Goal: Task Accomplishment & Management: Use online tool/utility

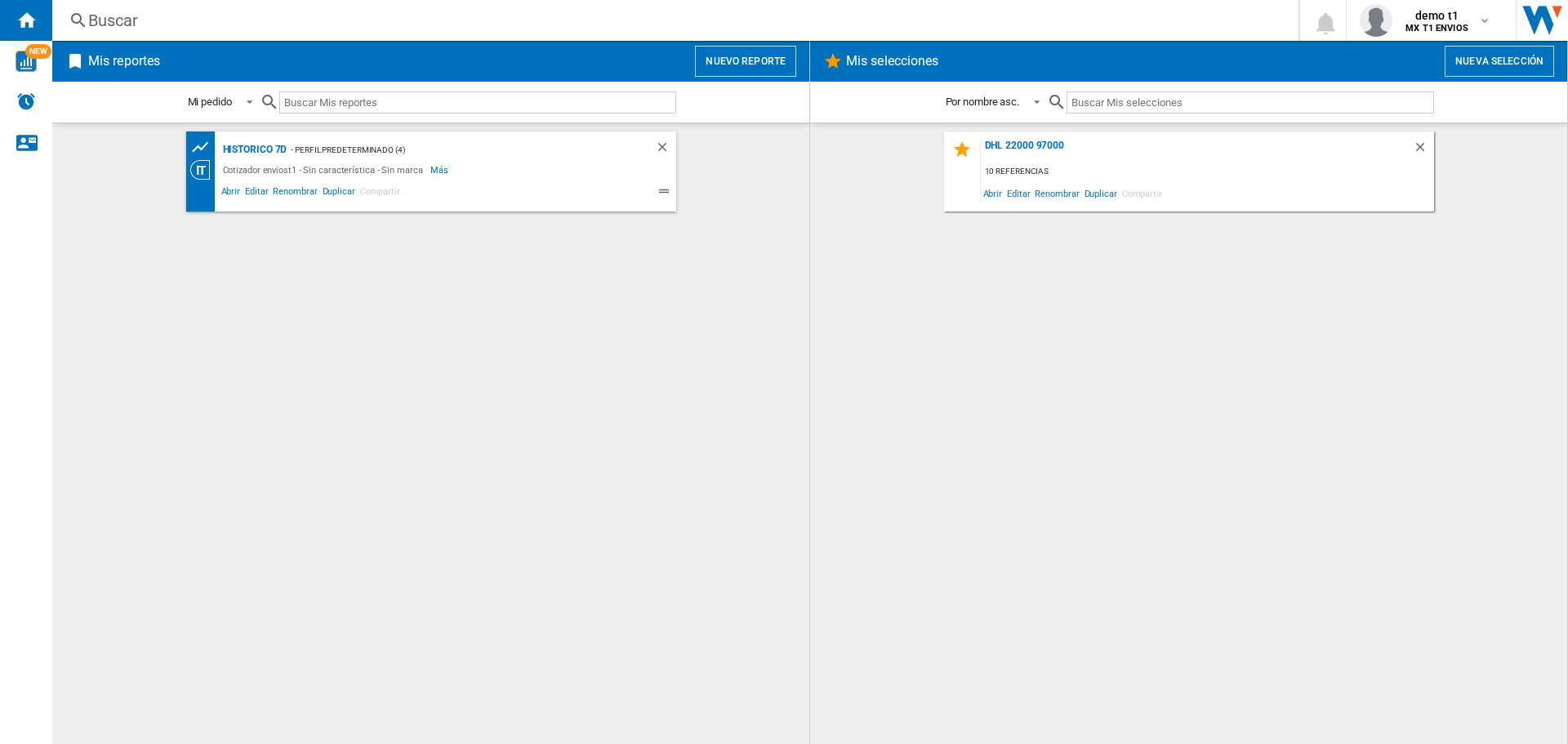
click at [779, 62] on button "Nuevo reporte" at bounding box center [746, 61] width 101 height 31
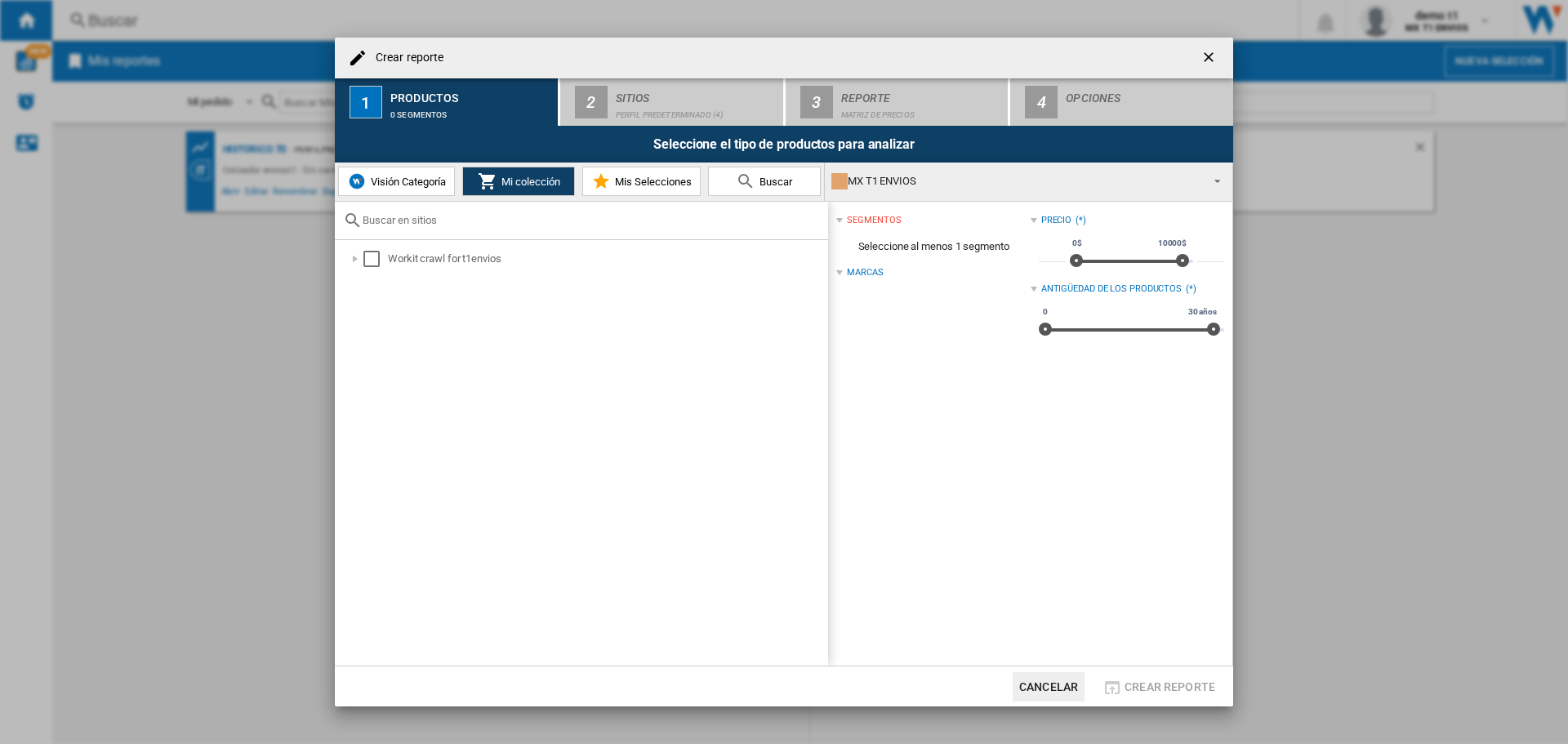
click at [384, 176] on span "Visión Categoría" at bounding box center [406, 181] width 79 height 12
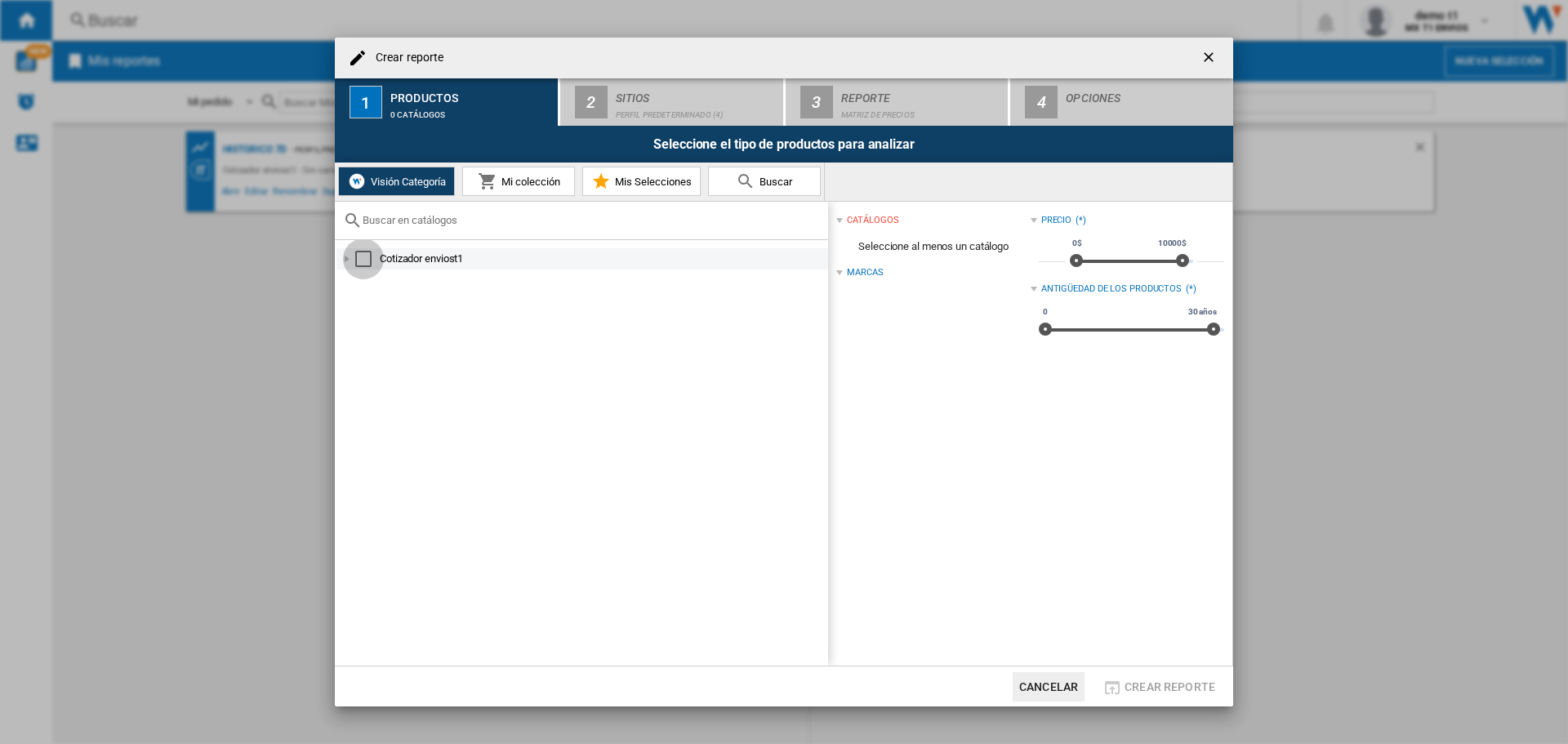
click at [367, 255] on div "Select" at bounding box center [363, 259] width 16 height 16
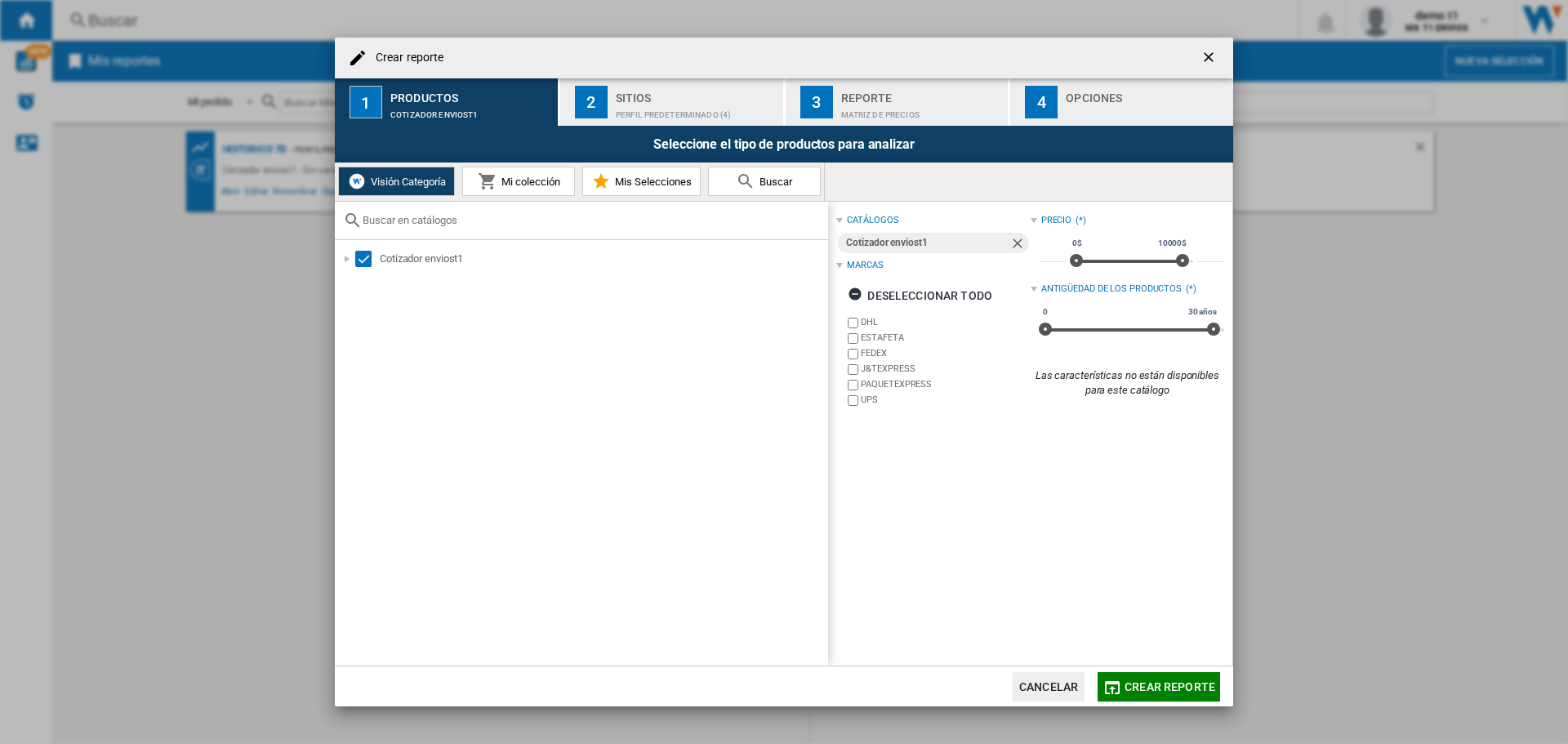
click at [653, 105] on div "Perfil predeterminado (4)" at bounding box center [696, 110] width 161 height 17
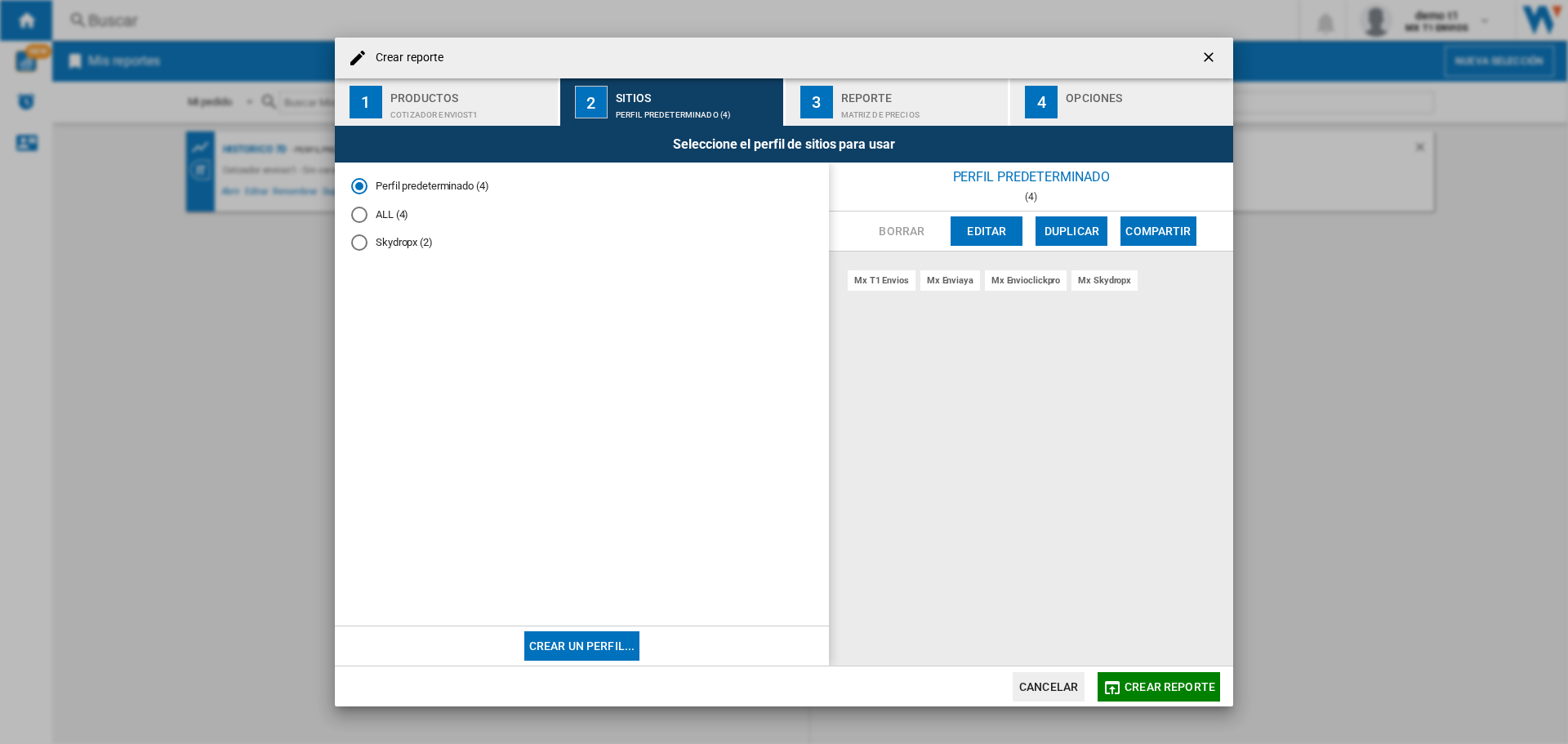
click at [367, 212] on div "ALL (4)" at bounding box center [359, 215] width 16 height 16
click at [880, 111] on div "Matriz de precios" at bounding box center [921, 110] width 161 height 17
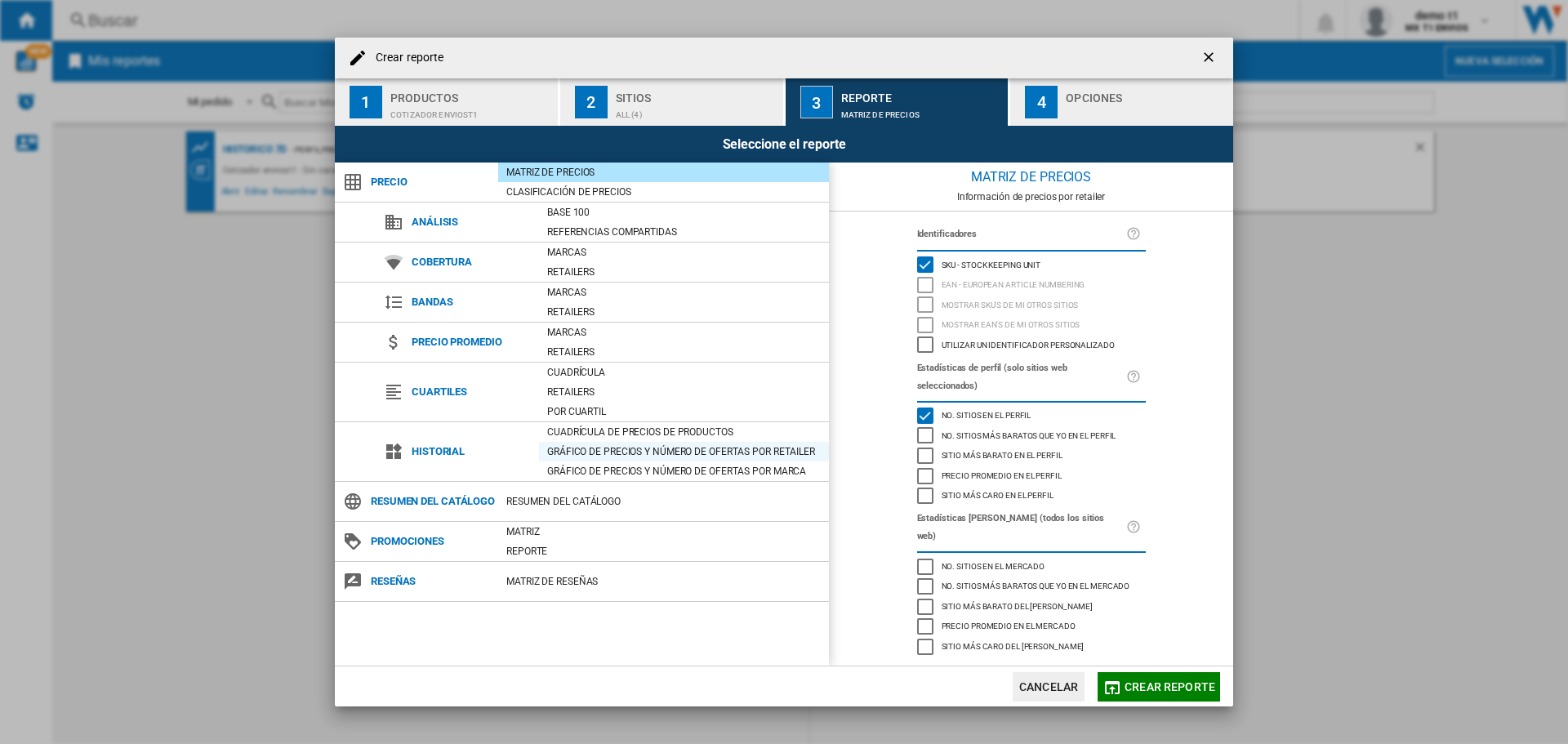
click at [646, 443] on div "Gráfico de precios y número de ofertas por retailer" at bounding box center [684, 452] width 290 height 16
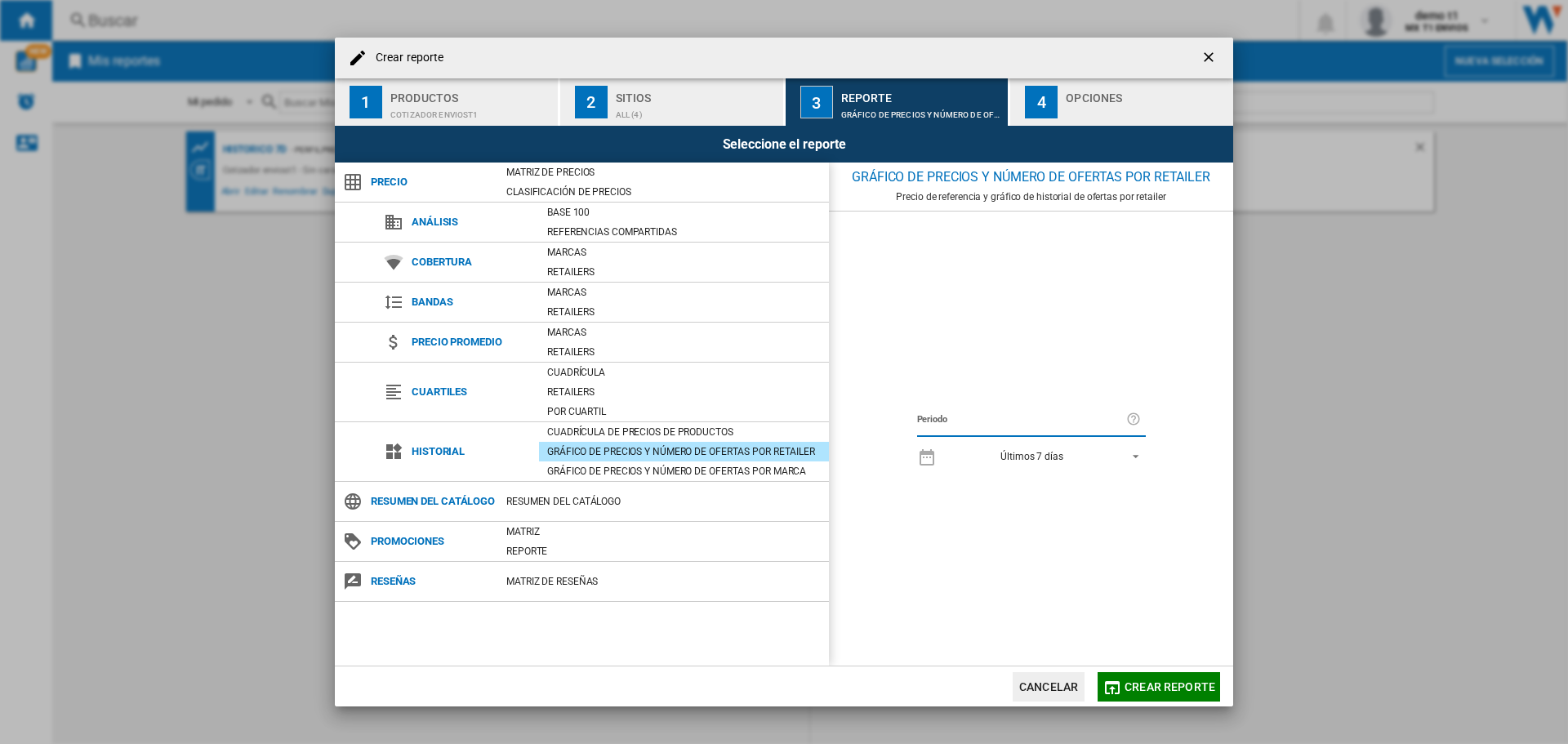
click at [1073, 446] on md-select-value "Últimos 7 días" at bounding box center [1045, 456] width 201 height 23
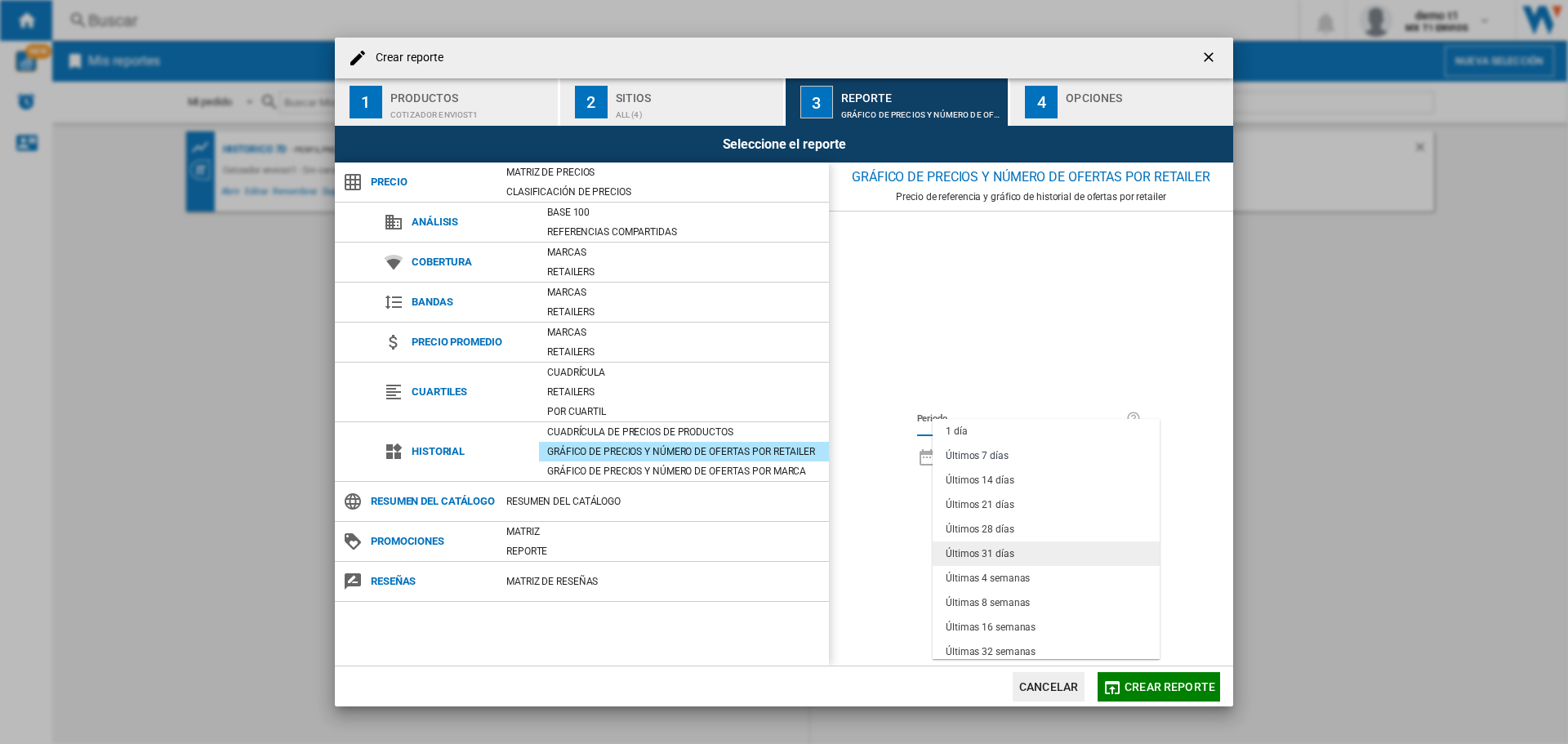
click at [1000, 555] on div "Últimos 31 días" at bounding box center [980, 554] width 69 height 14
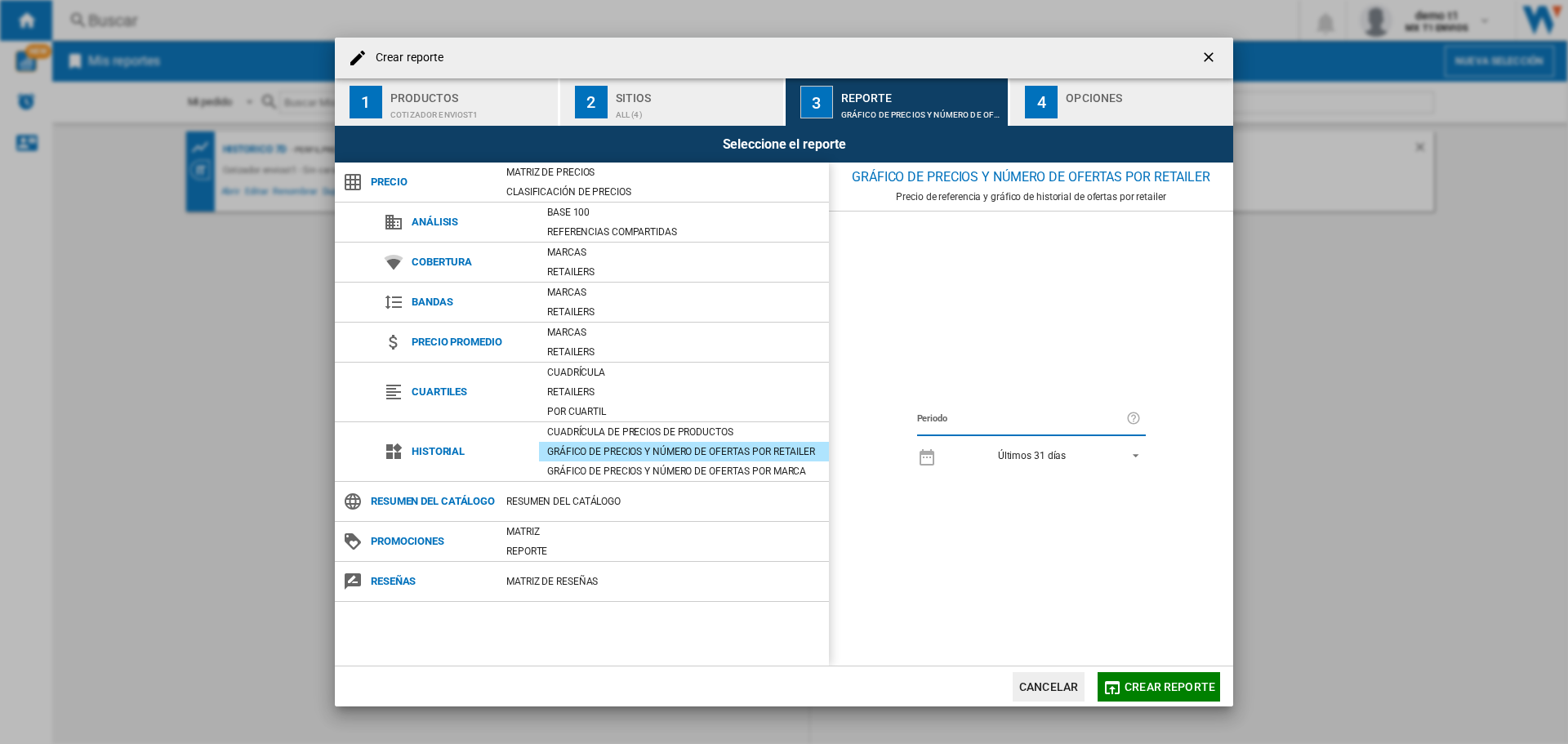
click at [1090, 104] on div "button" at bounding box center [1146, 110] width 161 height 17
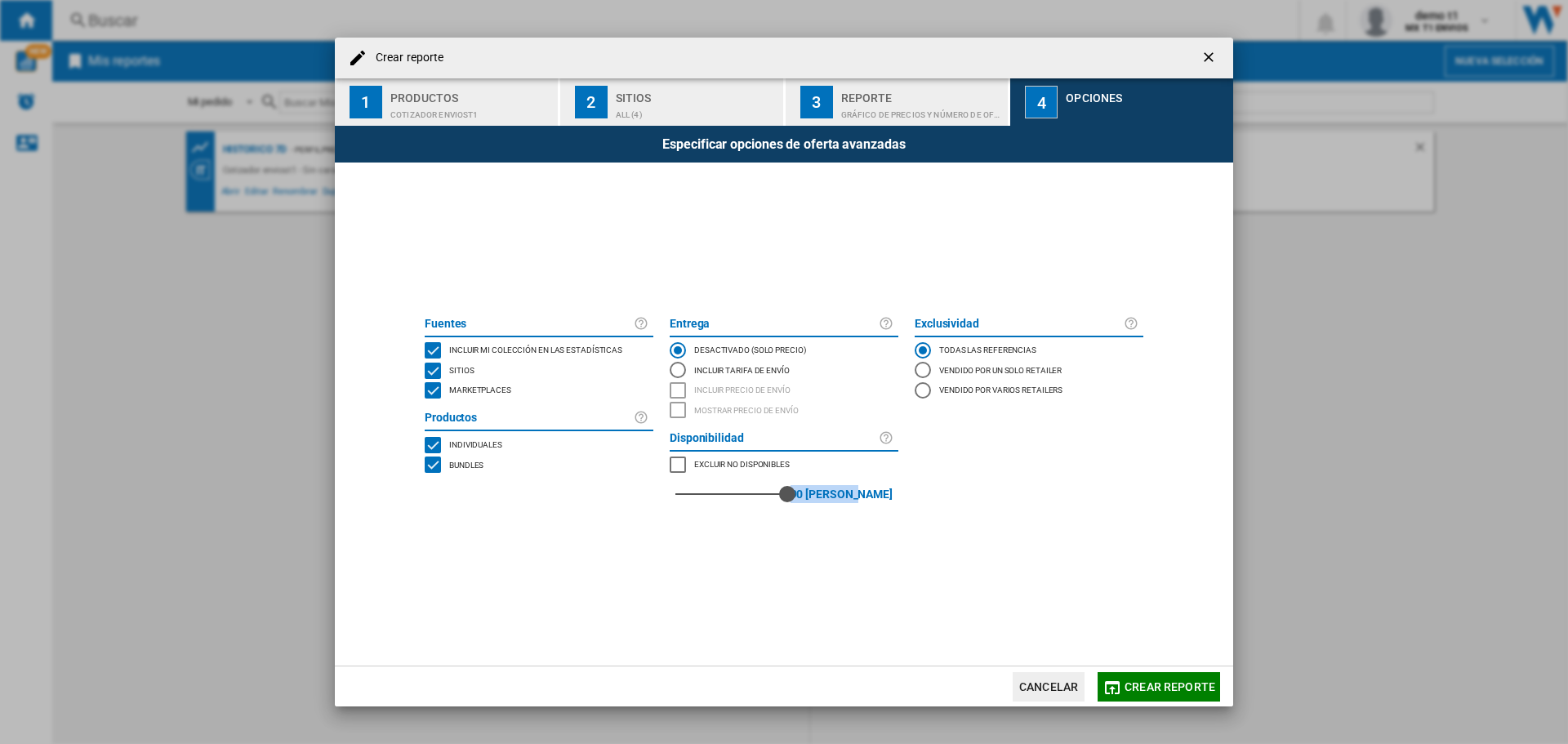
drag, startPoint x: 679, startPoint y: 500, endPoint x: 880, endPoint y: 494, distance: 201.1
click at [880, 494] on div "90 90 [PERSON_NAME]" at bounding box center [784, 494] width 229 height 39
click at [1147, 681] on span "Crear reporte" at bounding box center [1169, 687] width 91 height 13
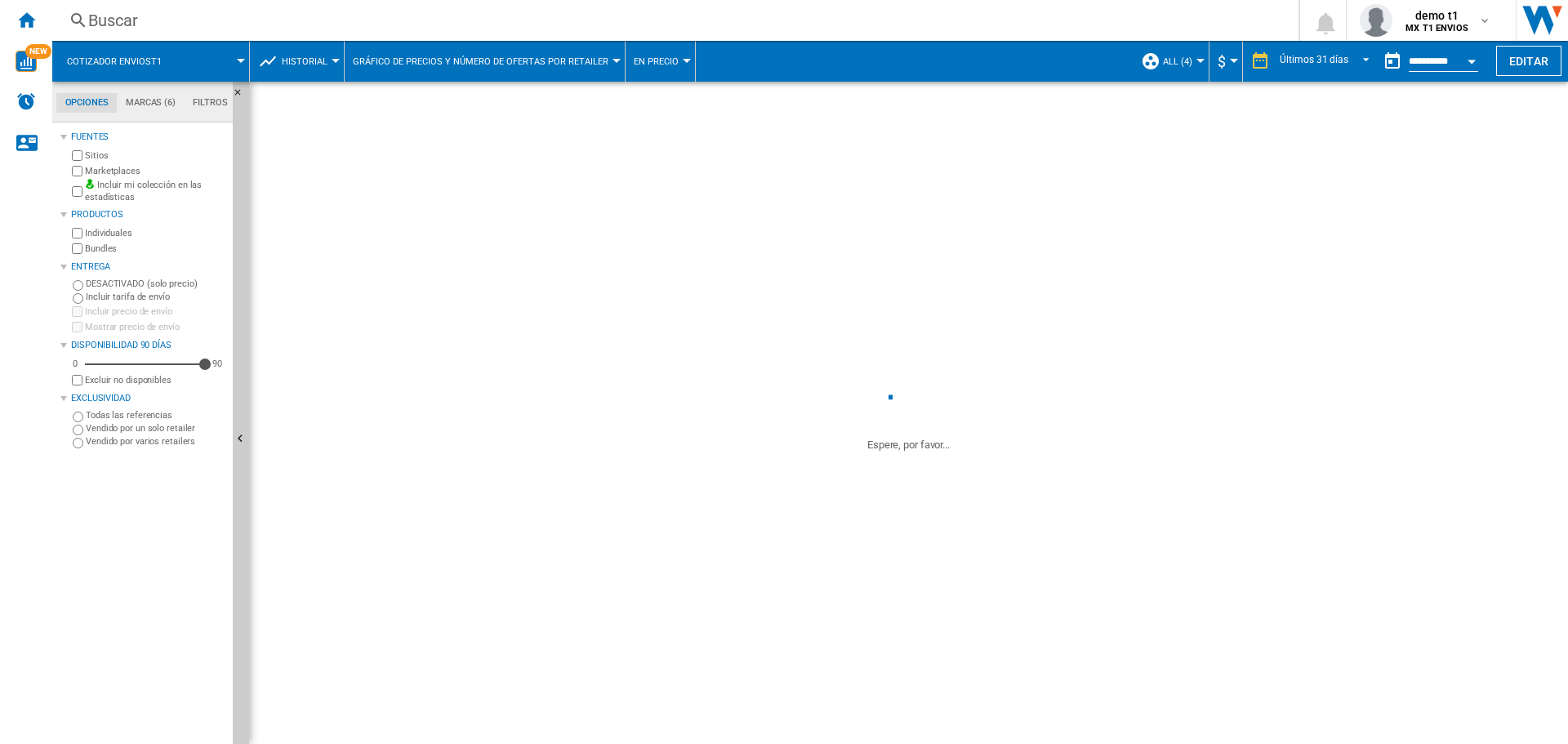
click at [672, 60] on span "En precio" at bounding box center [656, 61] width 45 height 11
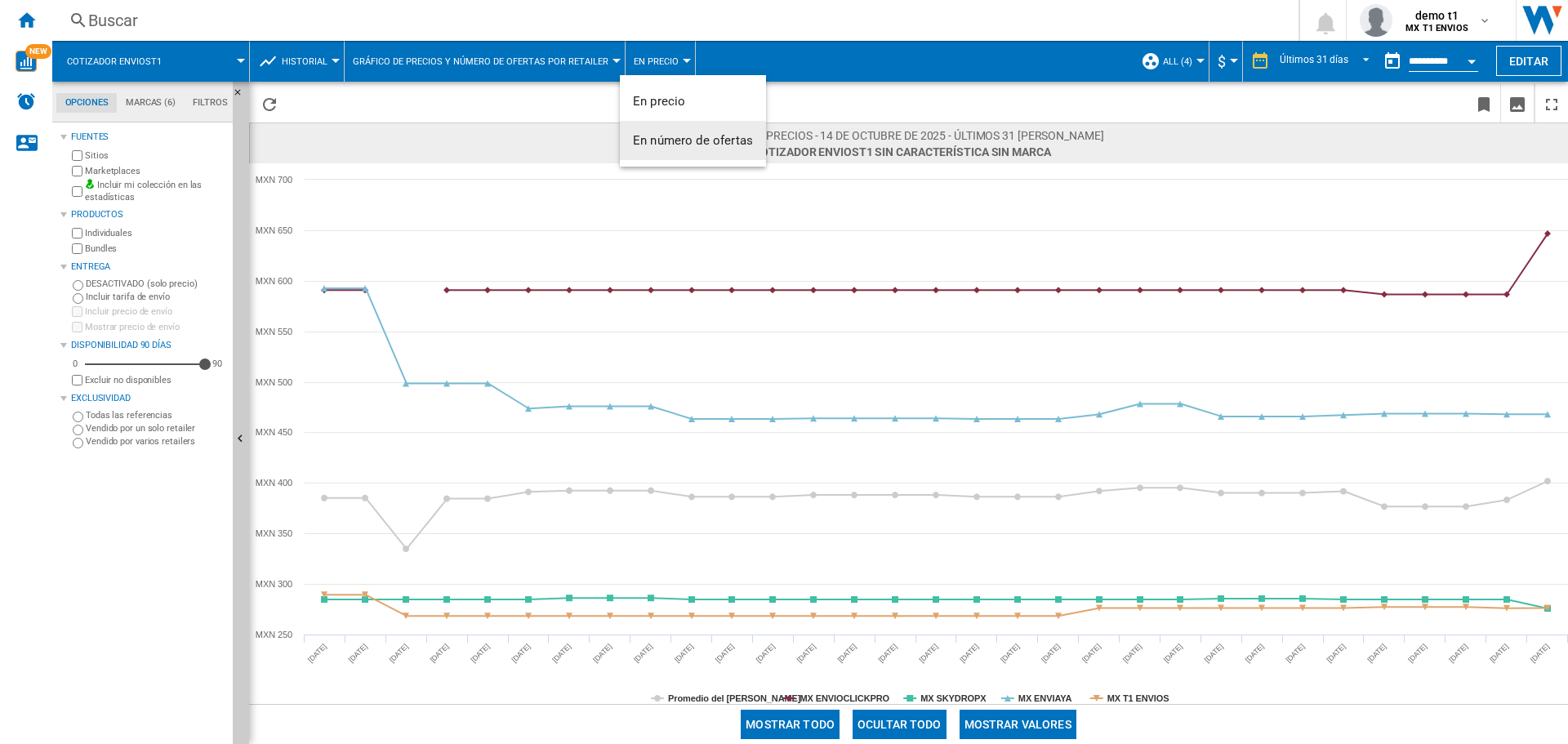
click at [718, 142] on span "En número de ofertas" at bounding box center [693, 140] width 120 height 15
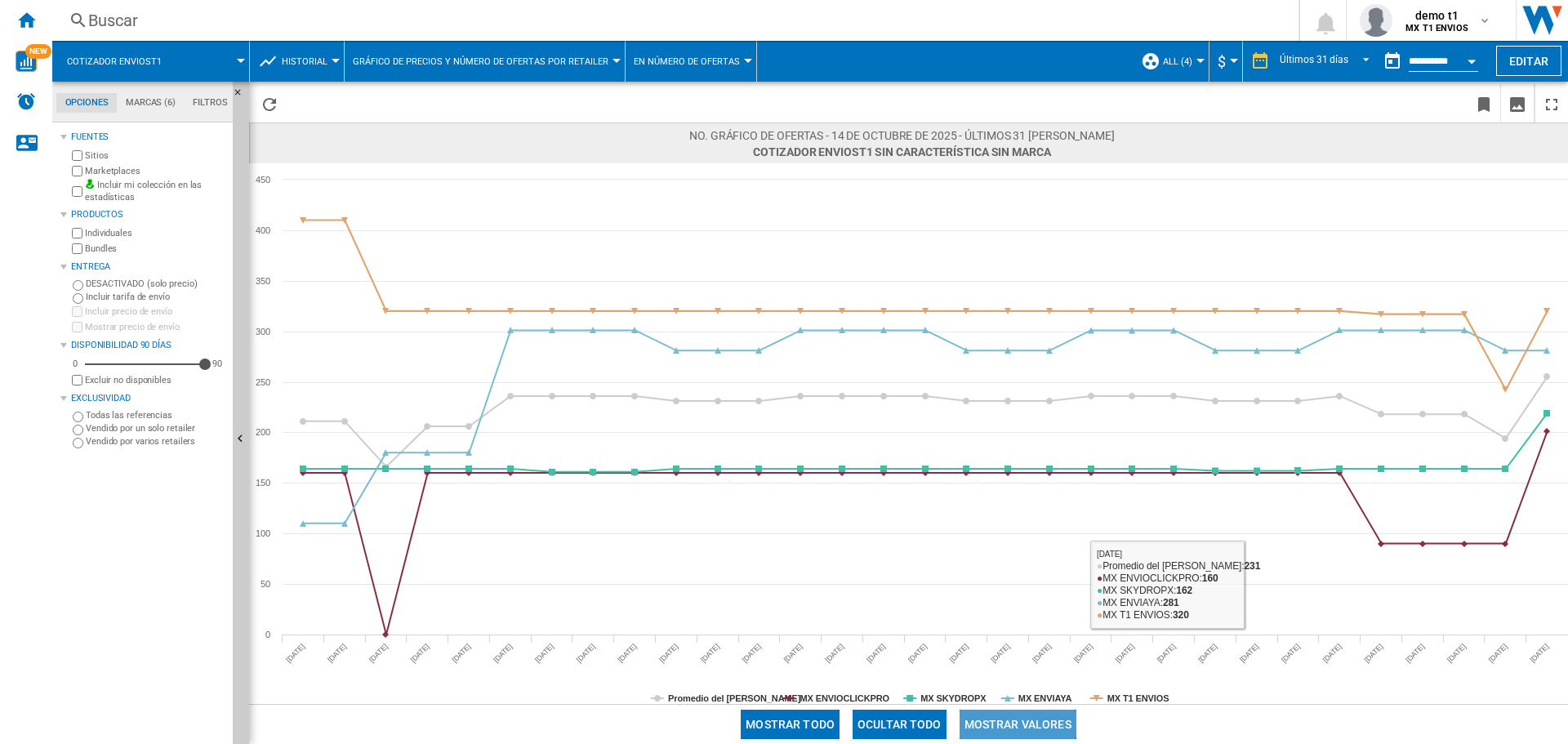
click at [969, 712] on button "Mostrar valores" at bounding box center [1018, 724] width 117 height 29
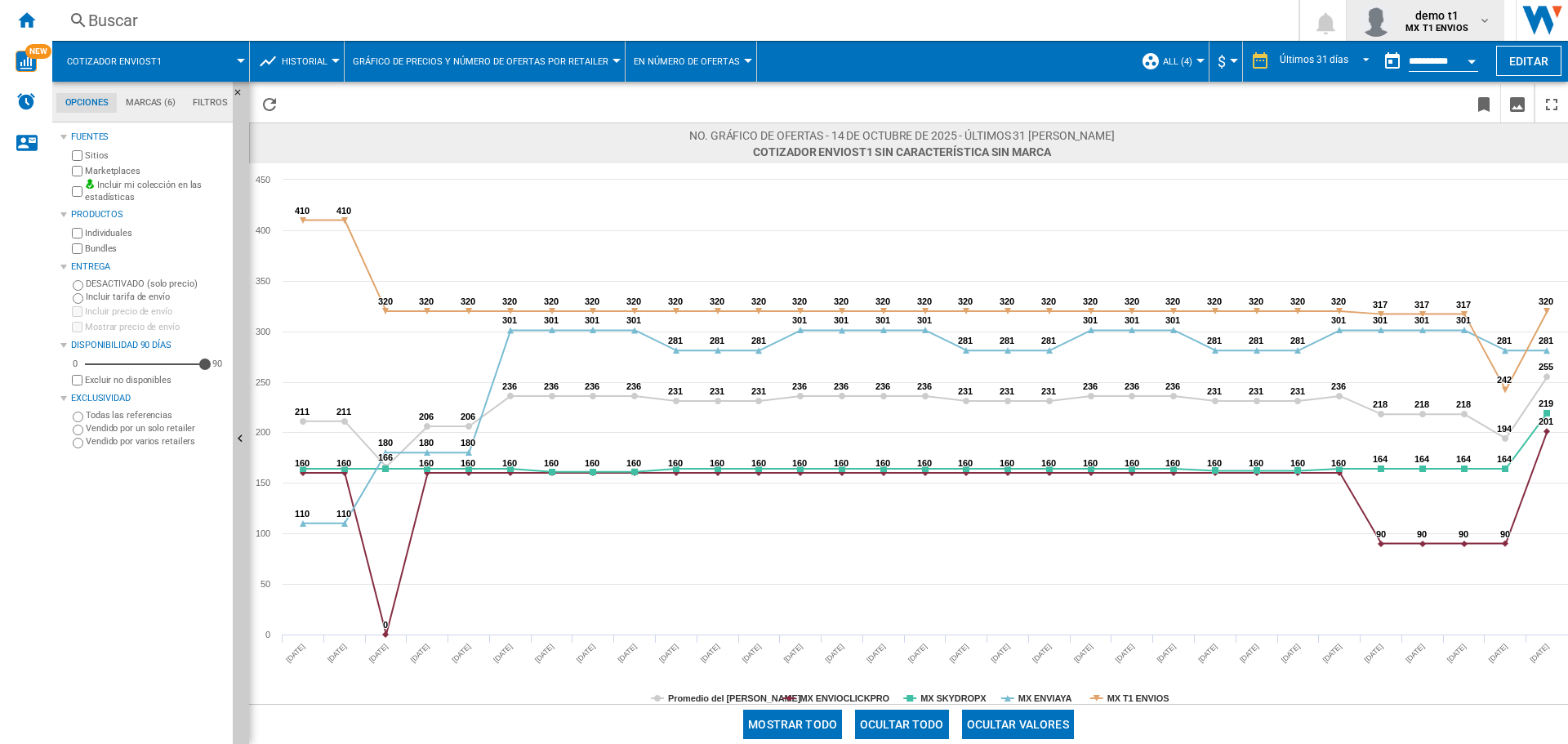
click at [1450, 8] on span "demo t1" at bounding box center [1437, 16] width 63 height 16
click at [1429, 133] on button "Cerrar sesión" at bounding box center [1425, 143] width 158 height 33
